Goal: Transaction & Acquisition: Purchase product/service

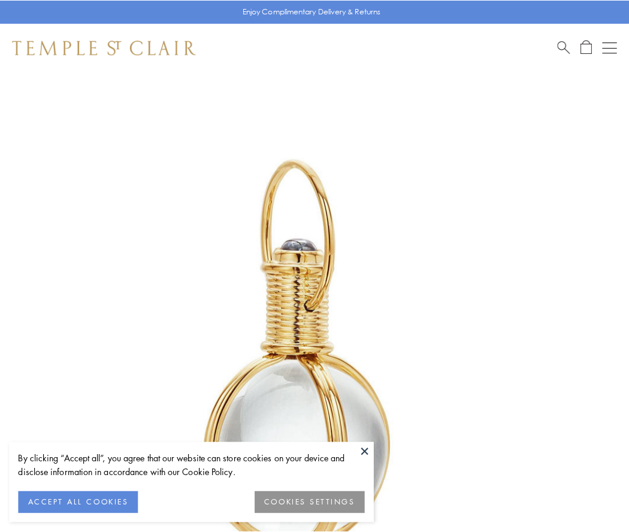
scroll to position [313, 0]
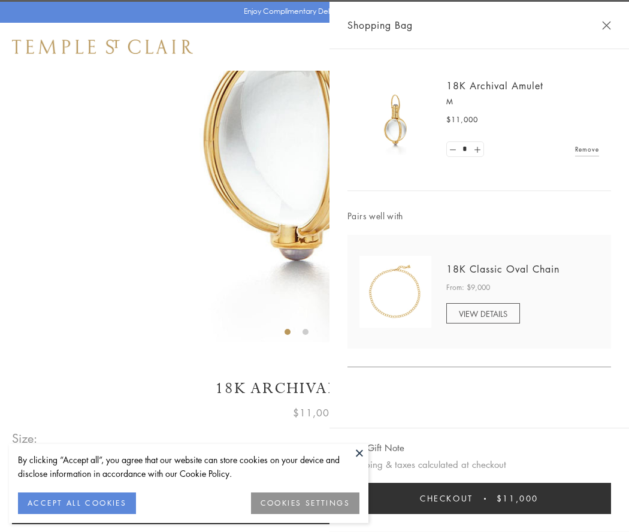
click at [479, 498] on button "Checkout $11,000" at bounding box center [479, 498] width 264 height 31
